Goal: Information Seeking & Learning: Check status

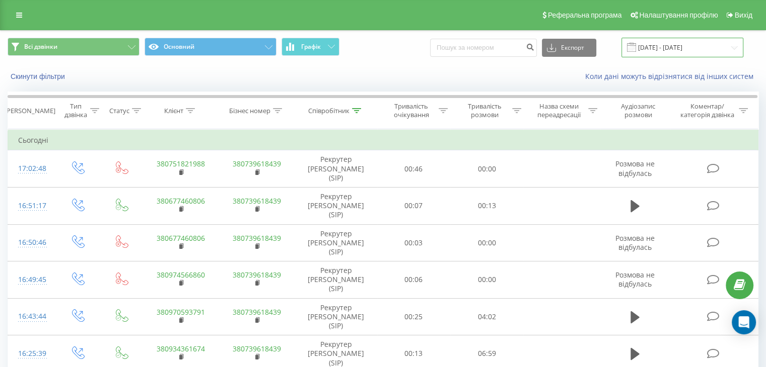
click at [727, 47] on input "22.09.2025 - 22.09.2025" at bounding box center [682, 48] width 122 height 20
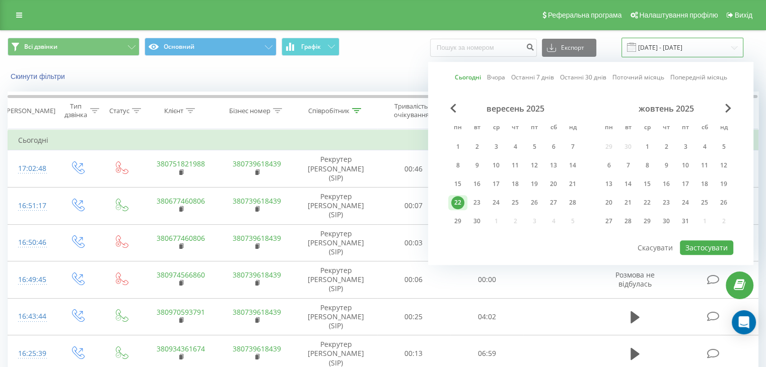
click at [715, 51] on input "22.09.2025 - 22.09.2025" at bounding box center [682, 48] width 122 height 20
click at [392, 70] on div "Скинути фільтри Коли дані можуть відрізнятися вiд інших систем" at bounding box center [383, 76] width 765 height 24
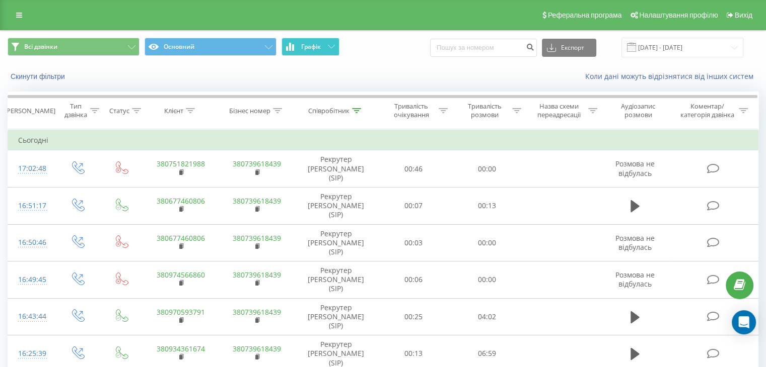
click at [314, 53] on button "Графік" at bounding box center [310, 47] width 58 height 18
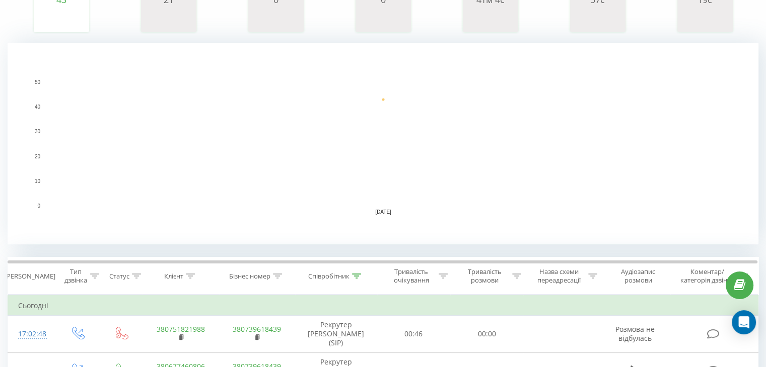
scroll to position [252, 0]
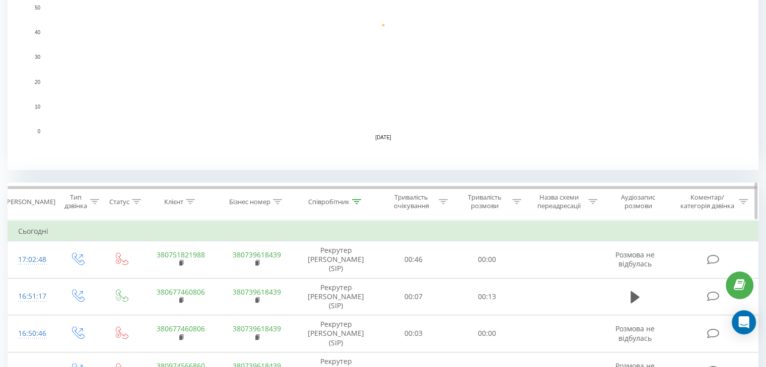
click at [360, 199] on icon at bounding box center [356, 201] width 9 height 5
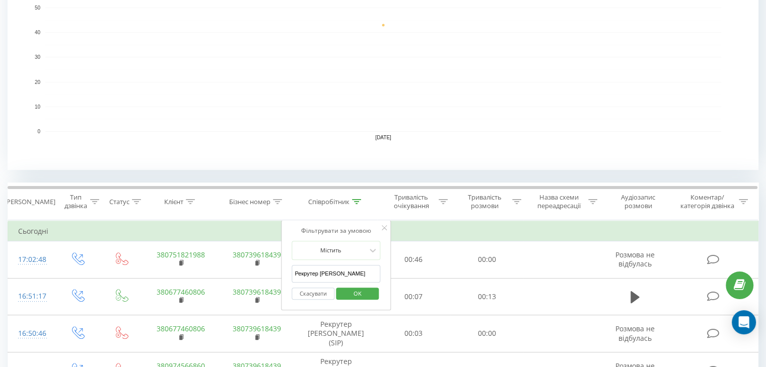
click at [322, 269] on input "Рекрутер Ольга" at bounding box center [335, 274] width 89 height 18
click at [323, 276] on input "Рекрутер Ольга" at bounding box center [335, 274] width 89 height 18
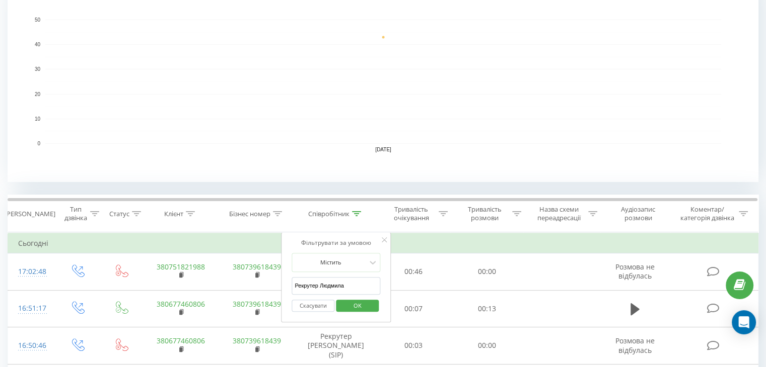
scroll to position [302, 0]
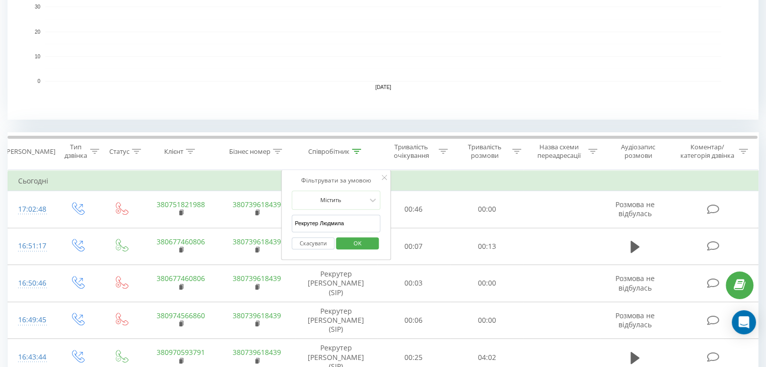
click at [365, 246] on span "OK" at bounding box center [357, 244] width 28 height 16
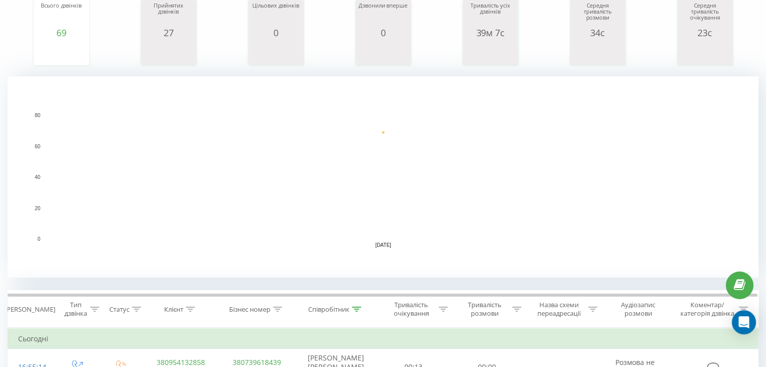
scroll to position [352, 0]
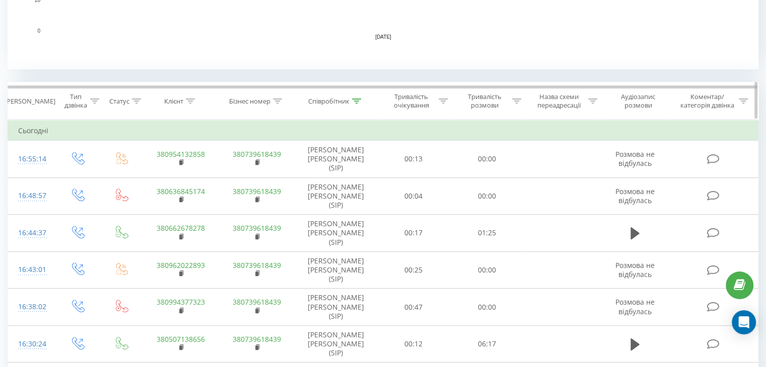
click at [355, 101] on icon at bounding box center [356, 101] width 9 height 5
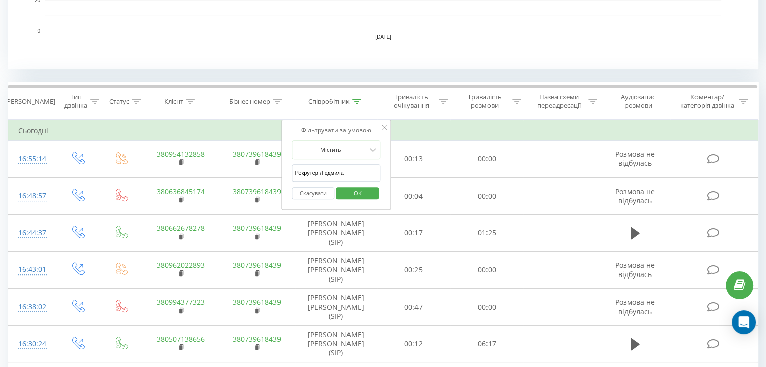
click at [328, 166] on input "Рекрутер Людмила" at bounding box center [335, 174] width 89 height 18
click at [369, 194] on span "OK" at bounding box center [357, 193] width 28 height 16
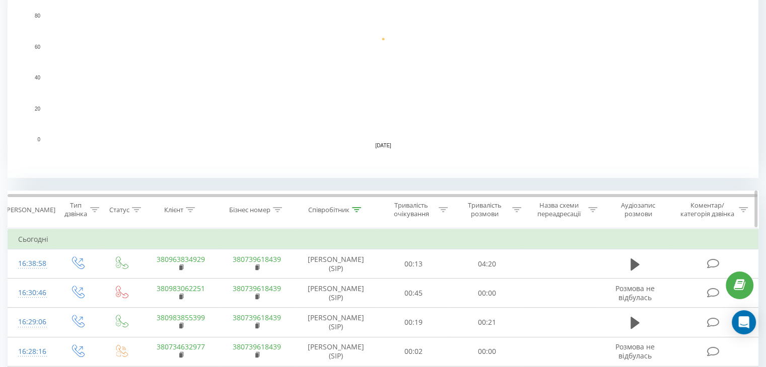
scroll to position [292, 0]
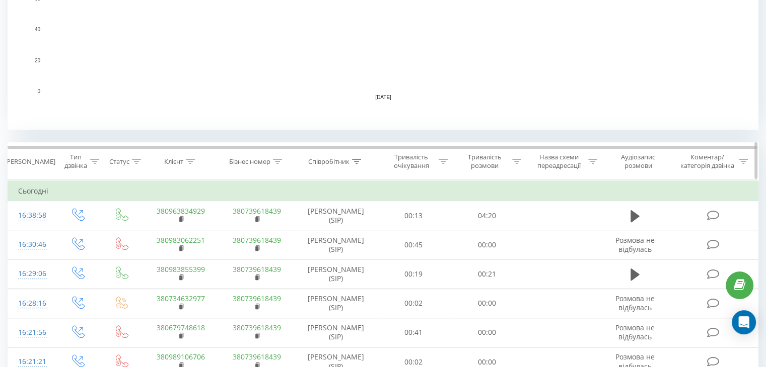
click at [359, 160] on icon at bounding box center [356, 161] width 9 height 5
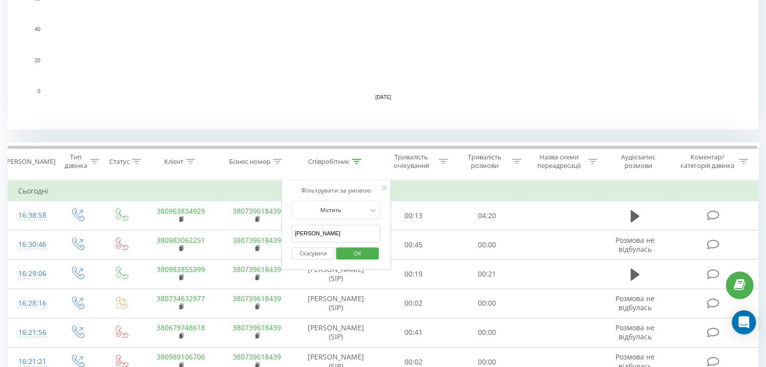
click at [333, 235] on input "Рекрутер Вероніка" at bounding box center [335, 234] width 89 height 18
type input "Рекрутер Ольга"
click at [352, 252] on span "OK" at bounding box center [357, 254] width 28 height 16
